Goal: Navigation & Orientation: Find specific page/section

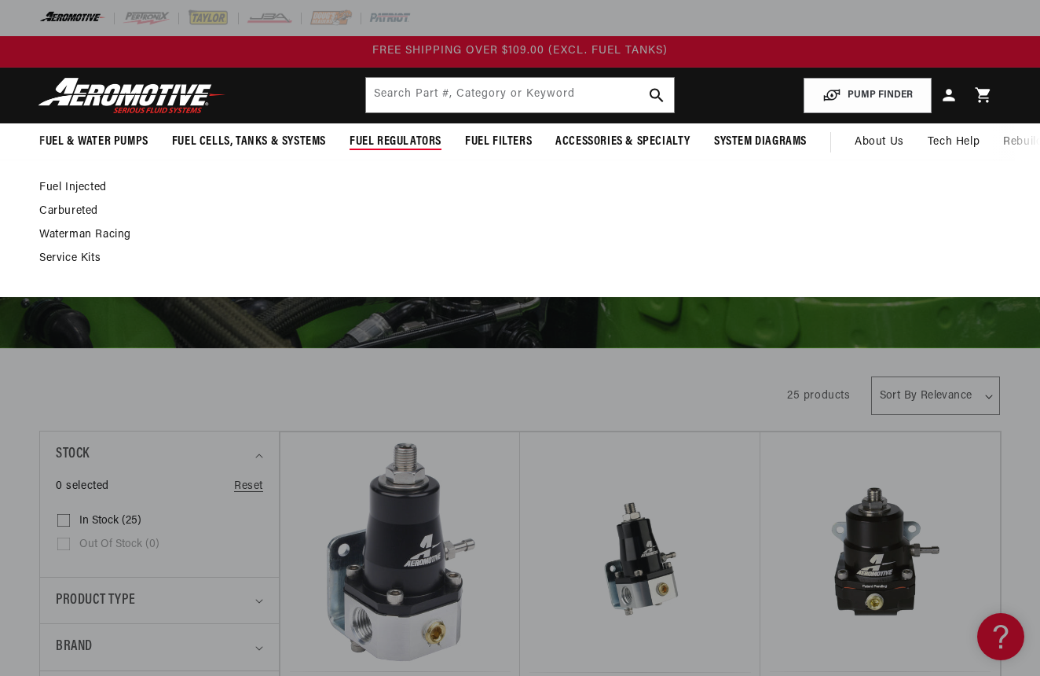
click at [107, 230] on link "Waterman Racing" at bounding box center [512, 235] width 946 height 14
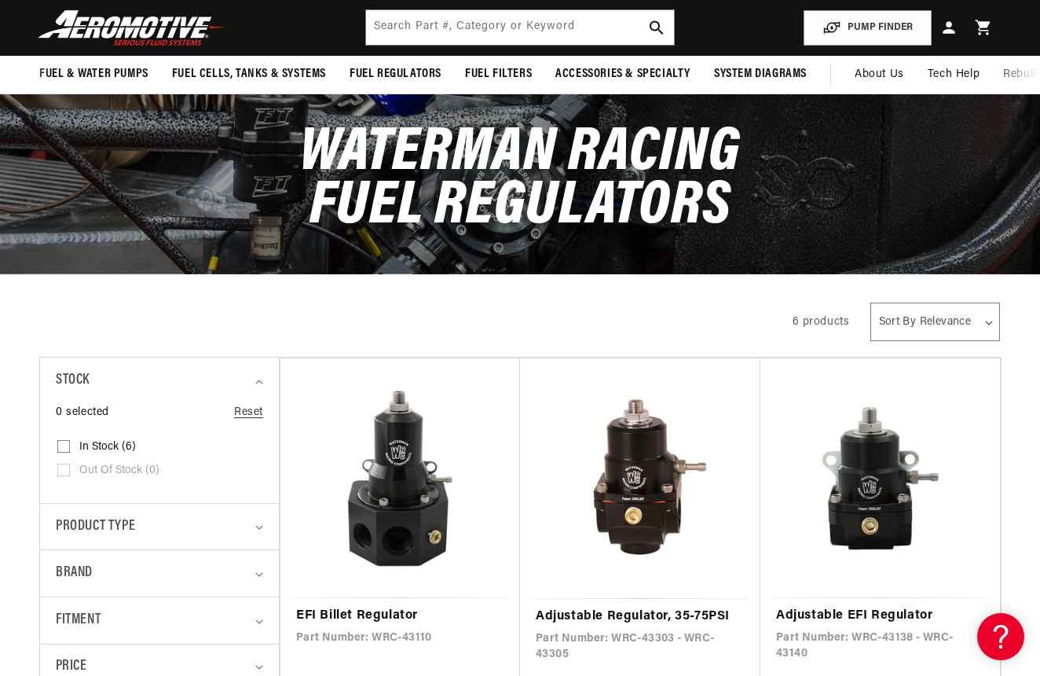
scroll to position [17, 0]
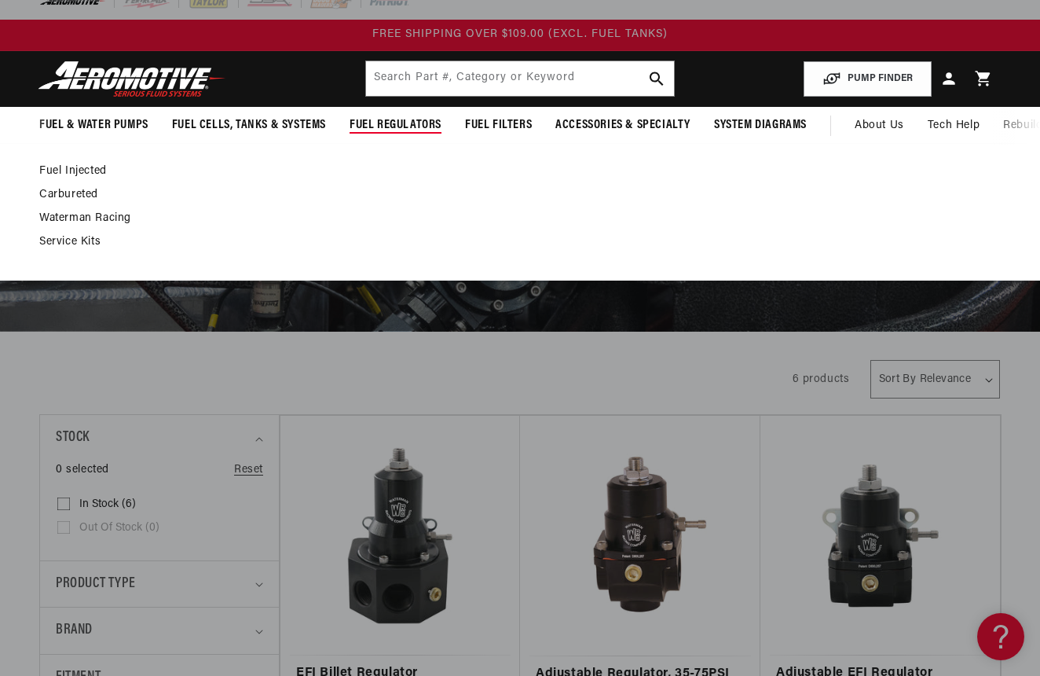
click at [98, 171] on link "Fuel Injected" at bounding box center [512, 171] width 946 height 14
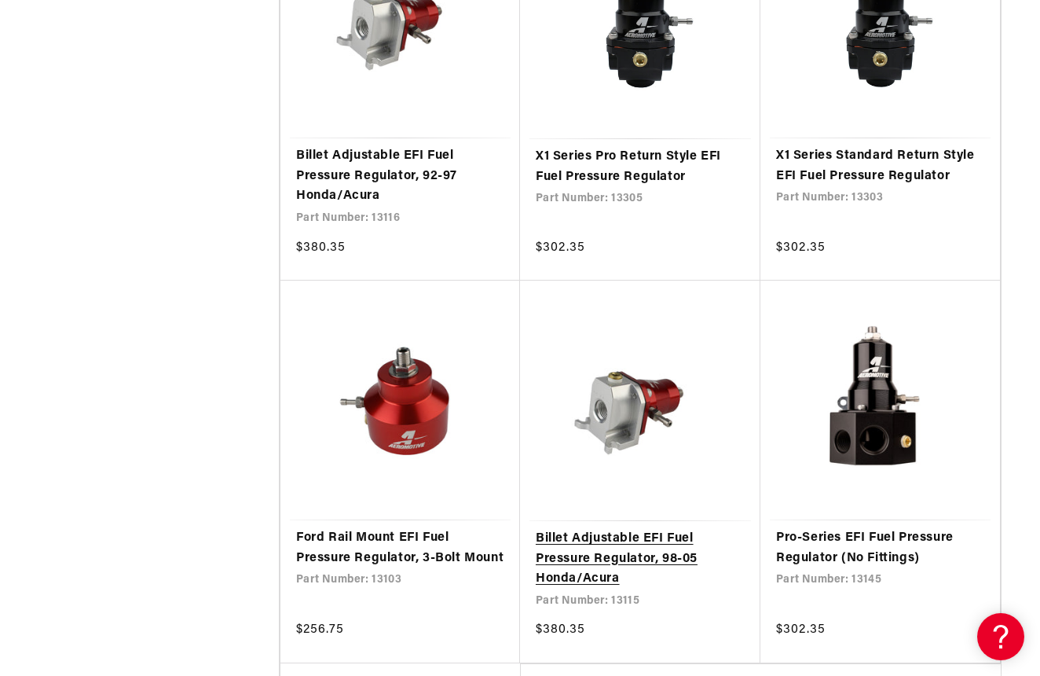
scroll to position [2950, 0]
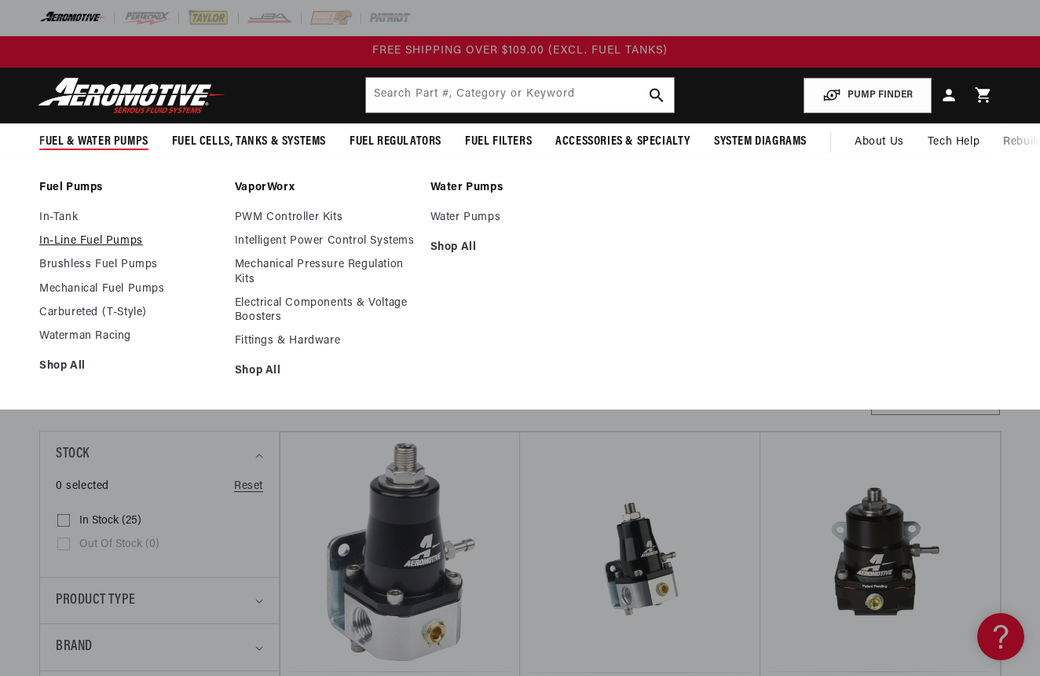
click at [66, 238] on link "In-Line Fuel Pumps" at bounding box center [129, 241] width 180 height 14
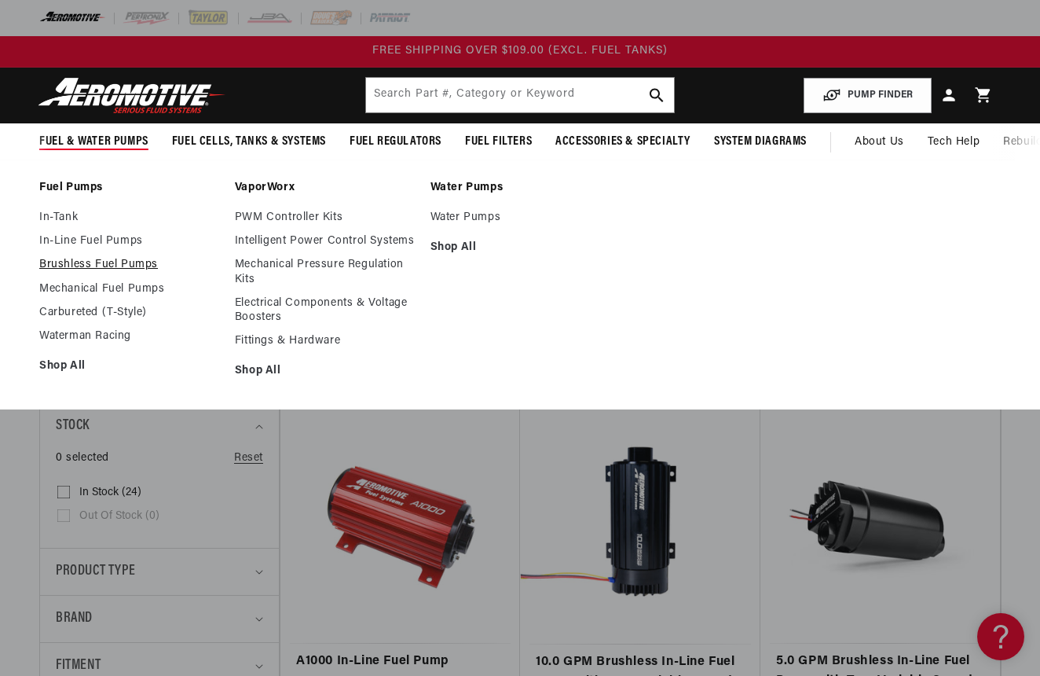
click at [97, 262] on link "Brushless Fuel Pumps" at bounding box center [129, 265] width 180 height 14
